Goal: Task Accomplishment & Management: Use online tool/utility

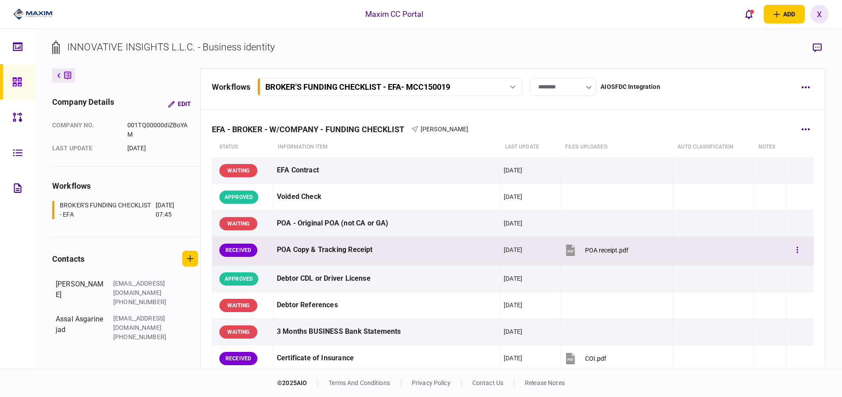
click at [576, 252] on button "POA receipt.pdf" at bounding box center [596, 250] width 65 height 20
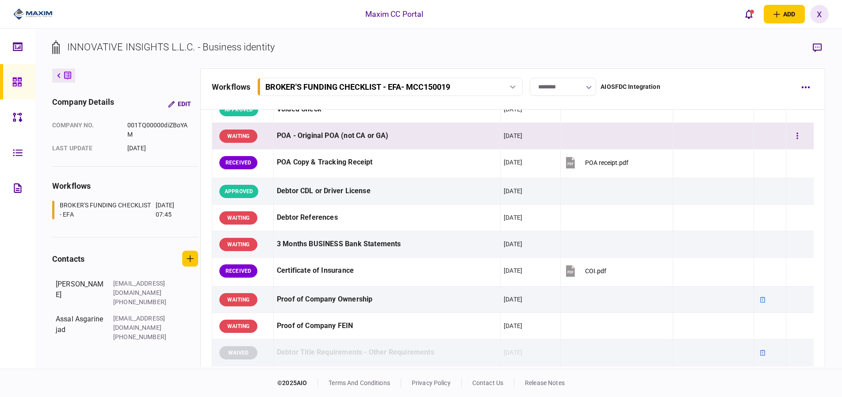
scroll to position [88, 0]
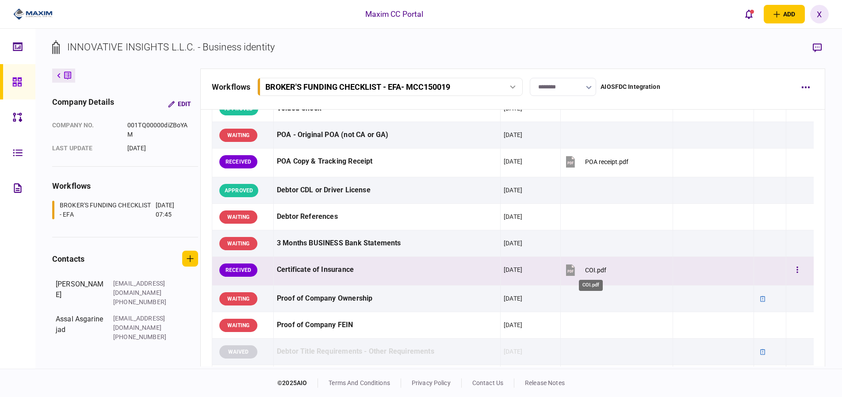
click at [592, 269] on div "COI.pdf" at bounding box center [595, 270] width 21 height 7
click at [789, 269] on button "button" at bounding box center [797, 270] width 16 height 16
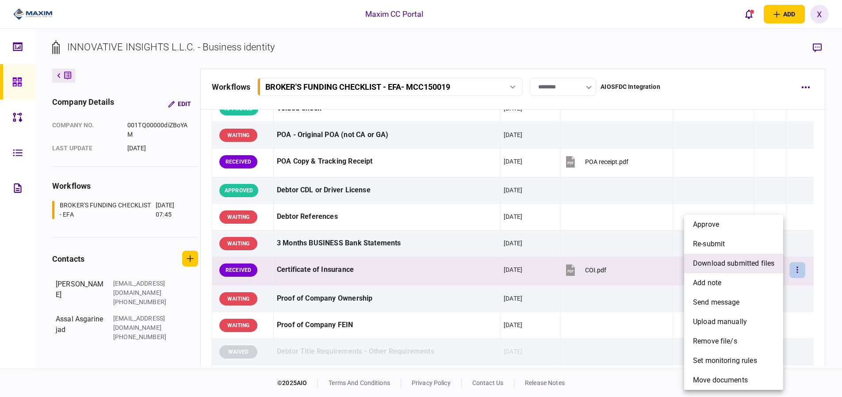
click at [744, 265] on span "download submitted files" at bounding box center [733, 263] width 81 height 11
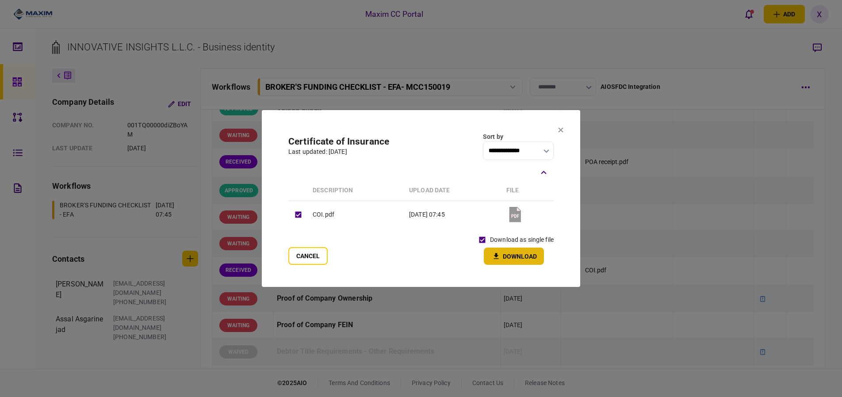
click at [537, 253] on button "Download" at bounding box center [514, 256] width 60 height 17
click at [560, 127] on icon at bounding box center [560, 129] width 5 height 5
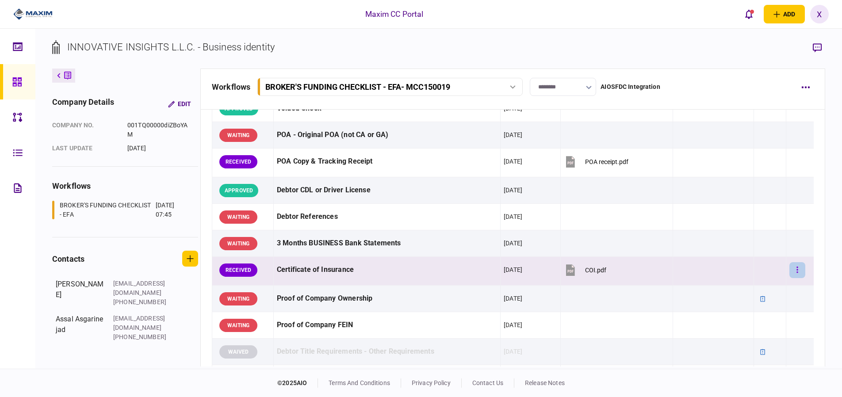
click at [796, 270] on icon "button" at bounding box center [797, 270] width 2 height 8
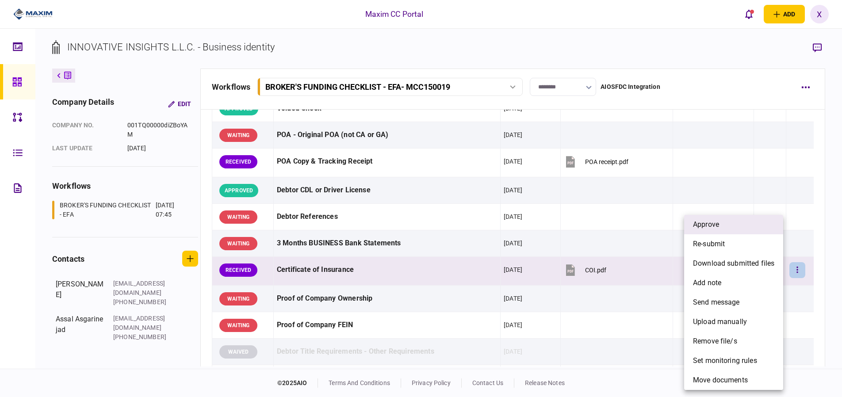
click at [735, 226] on li "approve" at bounding box center [733, 224] width 99 height 19
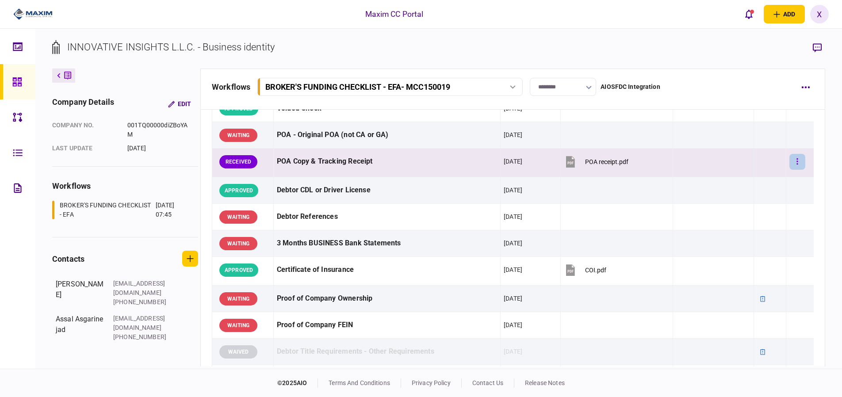
click at [794, 159] on button "button" at bounding box center [797, 162] width 16 height 16
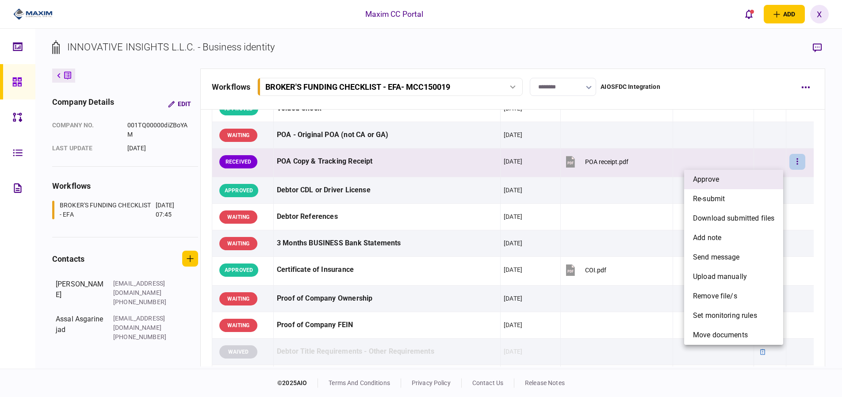
click at [756, 183] on li "approve" at bounding box center [733, 179] width 99 height 19
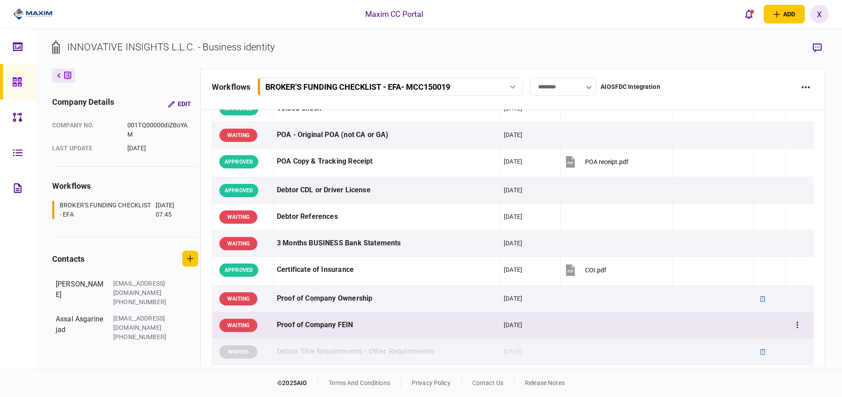
scroll to position [0, 0]
